Goal: Check status: Check status

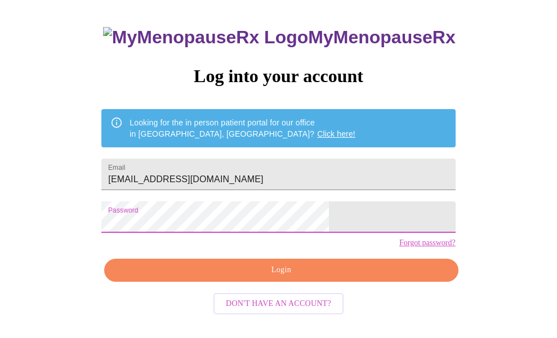
click at [358, 282] on button "Login" at bounding box center [281, 270] width 354 height 23
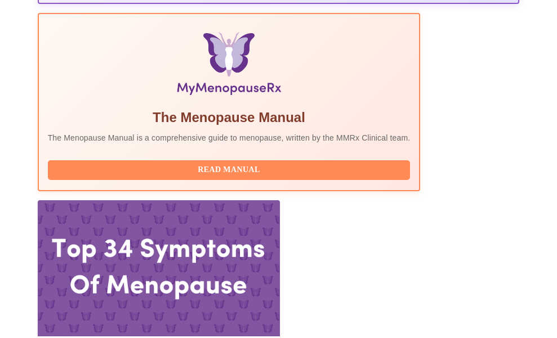
scroll to position [378, 0]
